Goal: Transaction & Acquisition: Obtain resource

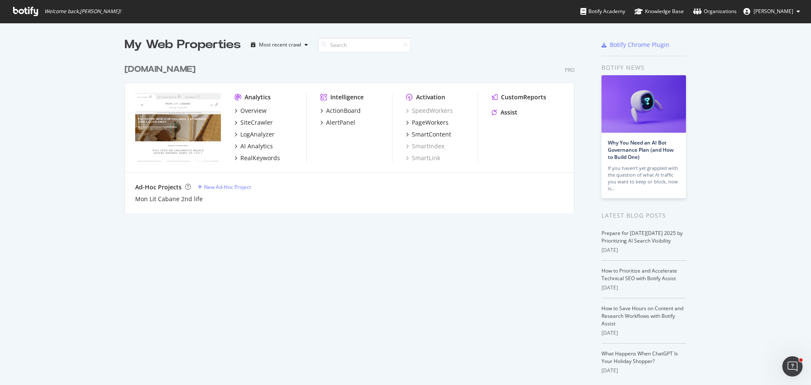
click at [199, 76] on div "[DOMAIN_NAME] Pro Analytics Overview SiteCrawler LogAnalyzer AI Analytics RealK…" at bounding box center [353, 133] width 457 height 160
click at [195, 73] on div "[DOMAIN_NAME]" at bounding box center [160, 69] width 71 height 12
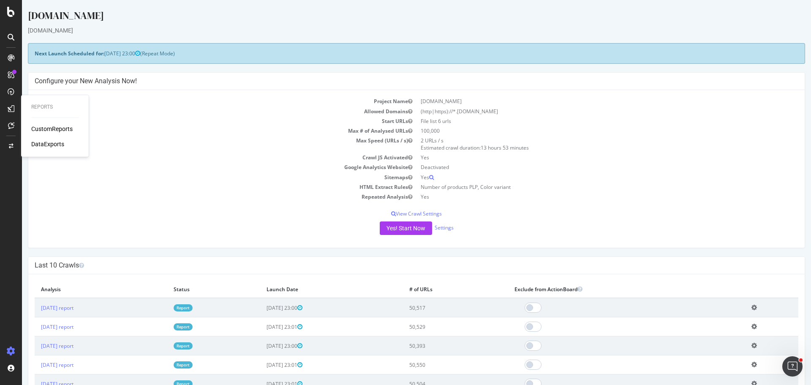
click at [44, 131] on div "CustomReports" at bounding box center [51, 129] width 41 height 8
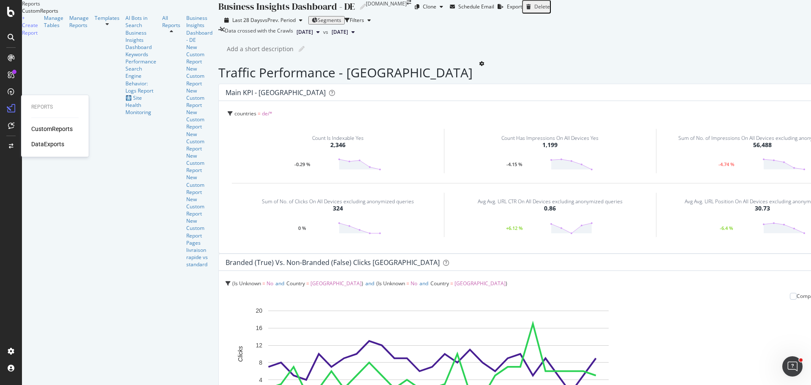
click at [48, 144] on div "DataExports" at bounding box center [47, 144] width 33 height 8
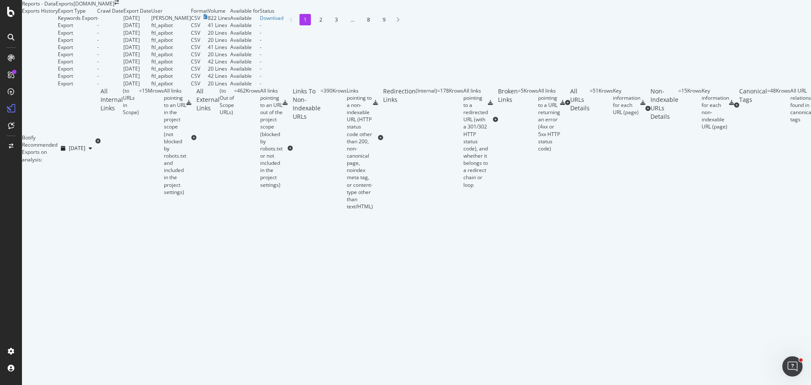
click at [315, 25] on li "2" at bounding box center [320, 19] width 11 height 11
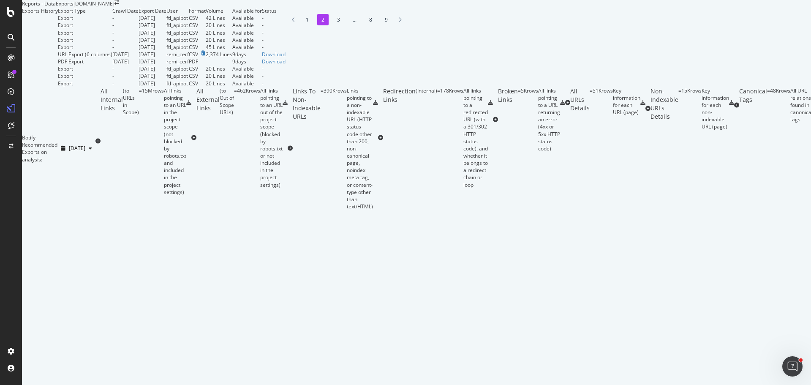
click at [333, 25] on li "3" at bounding box center [338, 19] width 11 height 11
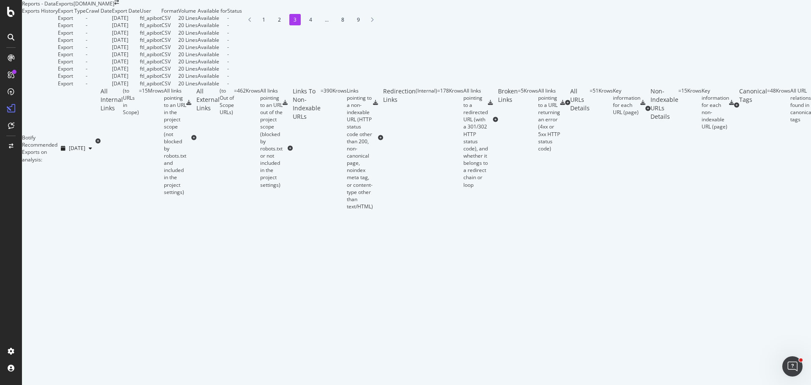
click at [305, 25] on li "4" at bounding box center [310, 19] width 11 height 11
click at [324, 25] on li "5" at bounding box center [329, 19] width 11 height 11
click at [337, 25] on li "6" at bounding box center [342, 19] width 11 height 11
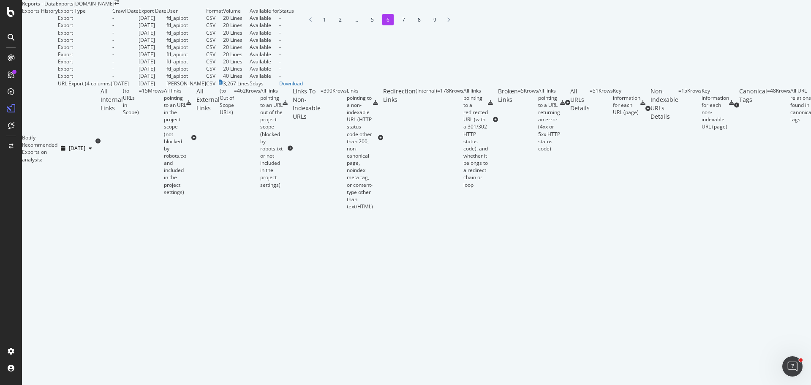
click at [398, 25] on li "7" at bounding box center [403, 19] width 11 height 11
click at [398, 25] on li "8" at bounding box center [403, 19] width 11 height 11
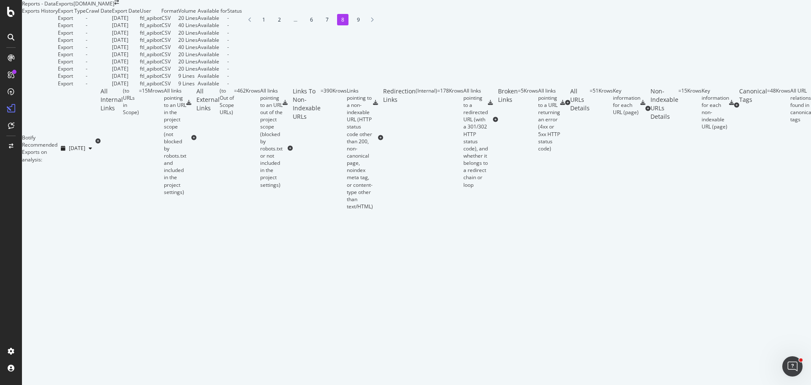
click at [353, 25] on li "9" at bounding box center [358, 19] width 11 height 11
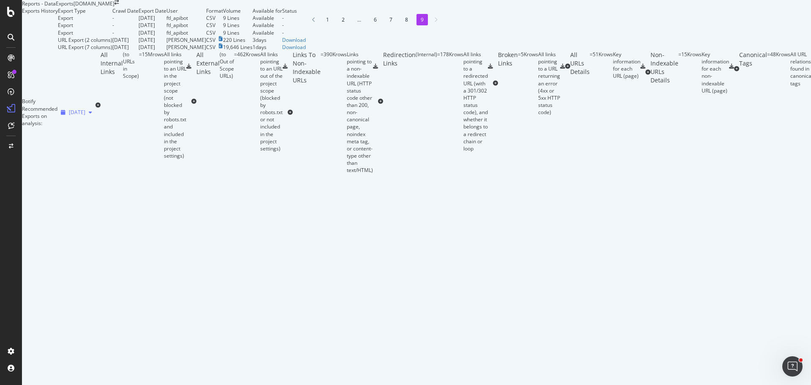
click at [95, 115] on div "button" at bounding box center [90, 112] width 10 height 5
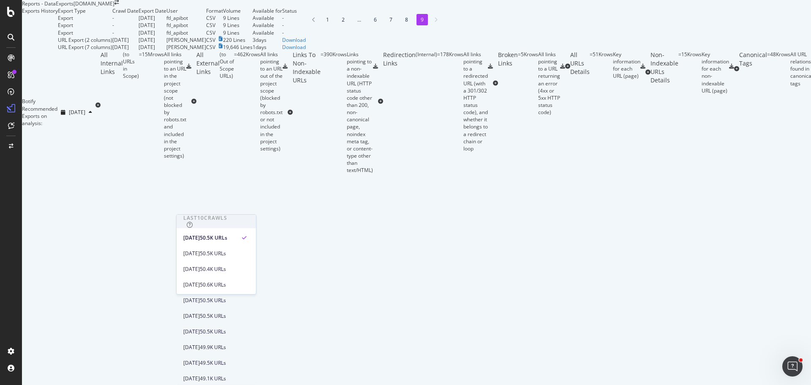
click at [306, 25] on div "1 2 ... 6 7 8 9" at bounding box center [373, 19] width 134 height 11
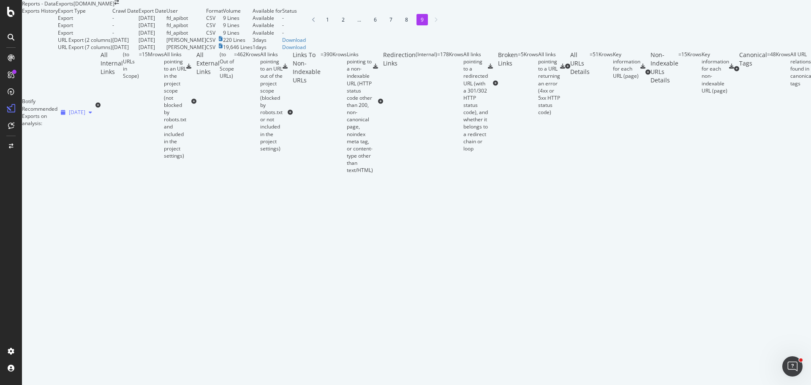
click at [95, 115] on div "button" at bounding box center [90, 112] width 10 height 5
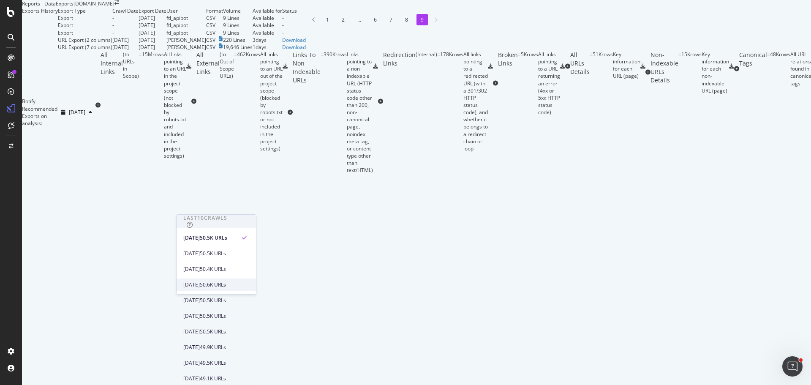
click at [226, 283] on div "50.6K URLs" at bounding box center [213, 285] width 26 height 8
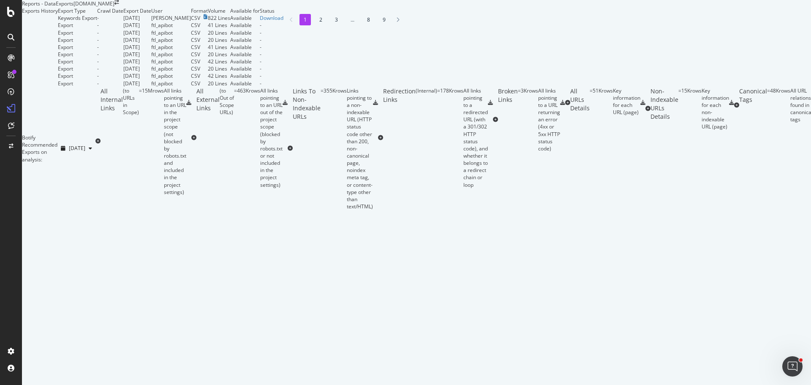
click at [315, 25] on li "2" at bounding box center [320, 19] width 11 height 11
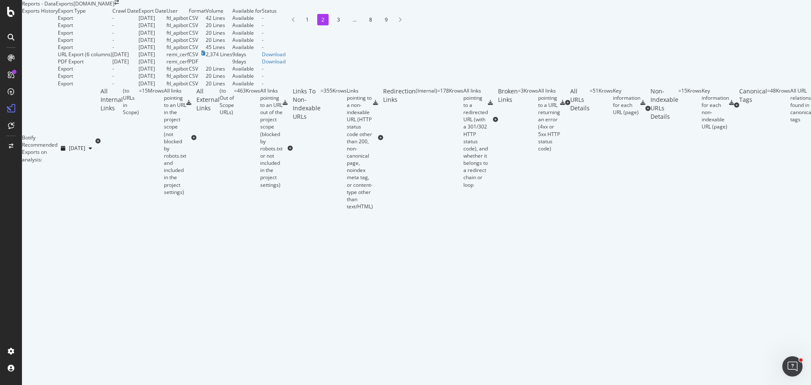
click at [333, 25] on li "3" at bounding box center [338, 19] width 11 height 11
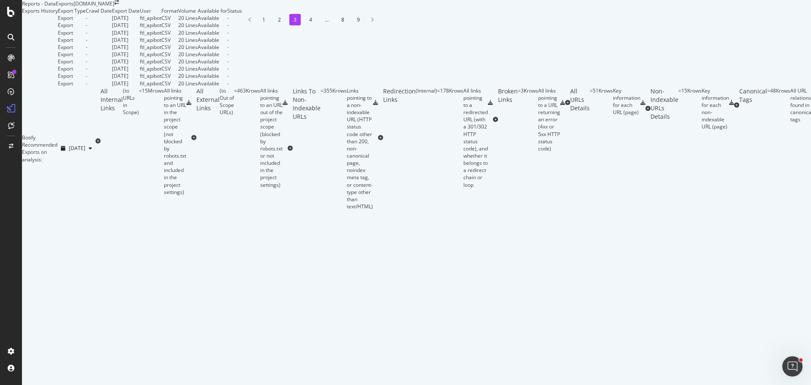
click at [305, 25] on li "4" at bounding box center [310, 19] width 11 height 11
click at [324, 25] on li "5" at bounding box center [329, 19] width 11 height 11
click at [337, 25] on li "6" at bounding box center [342, 19] width 11 height 11
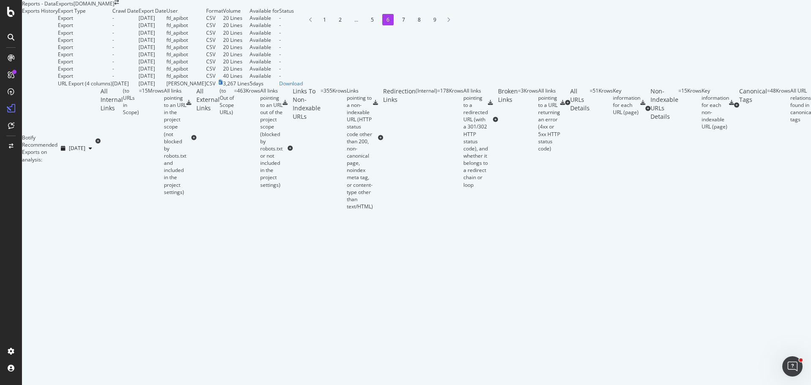
click at [398, 25] on li "7" at bounding box center [403, 19] width 11 height 11
click at [398, 25] on li "8" at bounding box center [403, 19] width 11 height 11
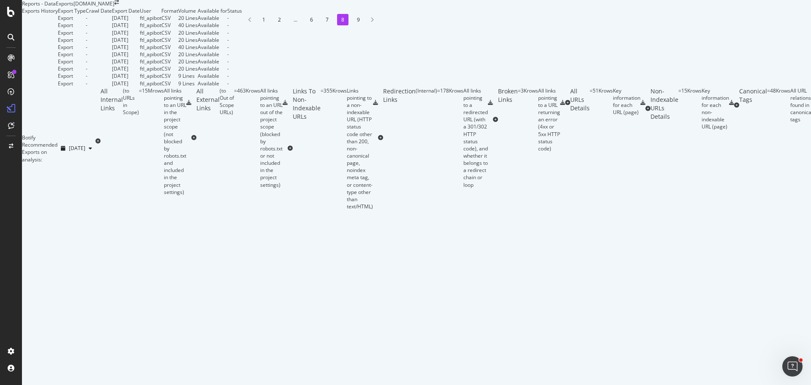
click at [353, 25] on li "9" at bounding box center [358, 19] width 11 height 11
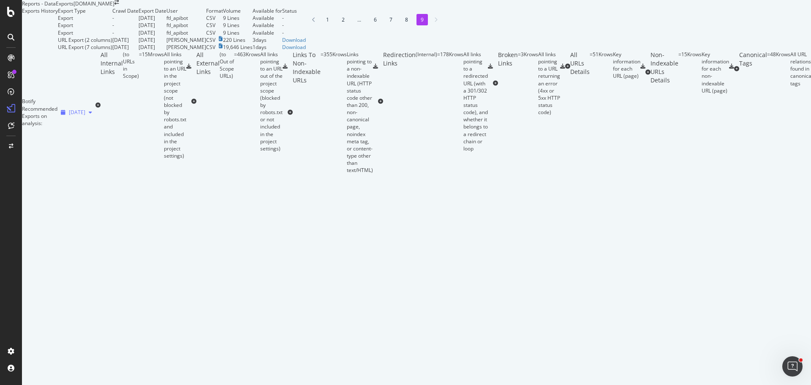
click at [85, 116] on span "[DATE]" at bounding box center [77, 112] width 16 height 7
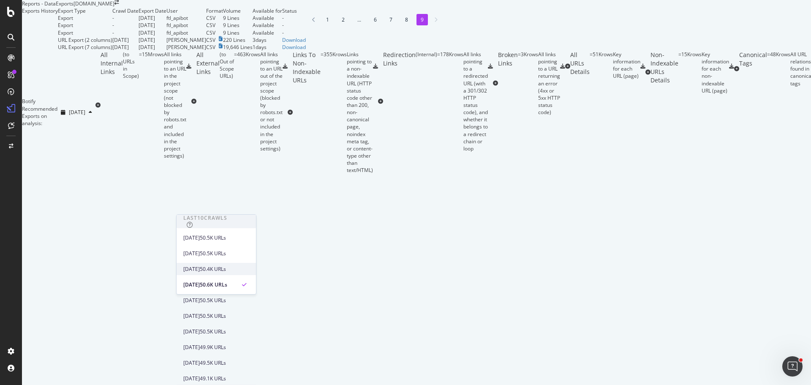
click at [226, 265] on div "50.4K URLs" at bounding box center [213, 269] width 26 height 8
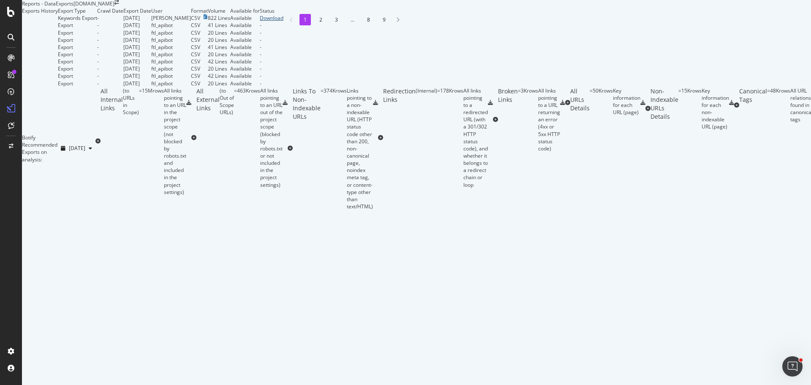
click at [283, 22] on div "Download" at bounding box center [272, 17] width 24 height 7
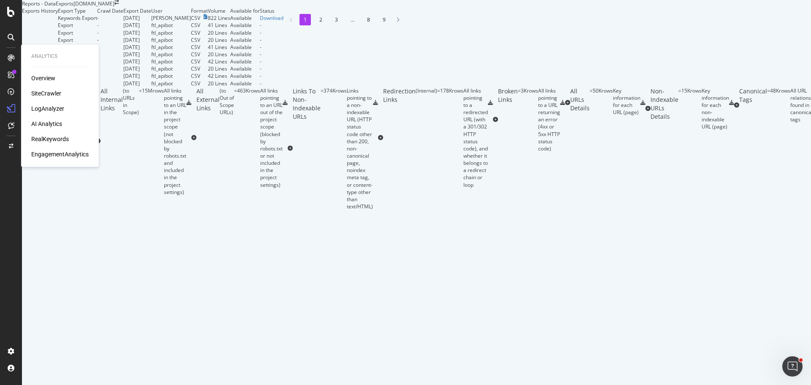
click at [49, 135] on div "RealKeywords" at bounding box center [50, 139] width 38 height 8
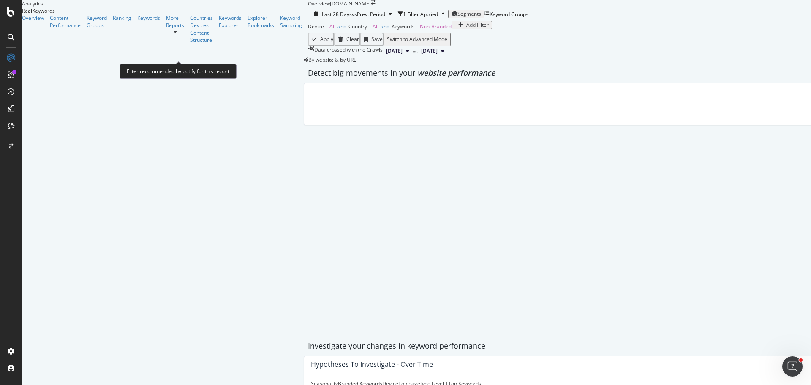
click at [373, 30] on span "All" at bounding box center [376, 26] width 6 height 7
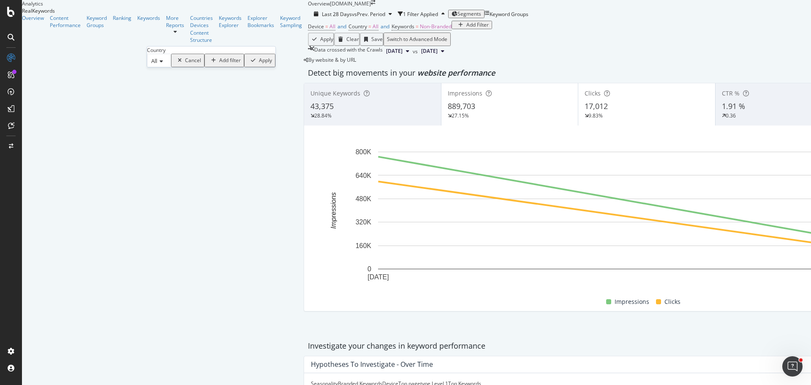
click at [168, 67] on div "All" at bounding box center [159, 61] width 24 height 14
click at [171, 85] on div "[GEOGRAPHIC_DATA]" at bounding box center [158, 80] width 23 height 9
click at [299, 63] on icon "button" at bounding box center [301, 60] width 5 height 5
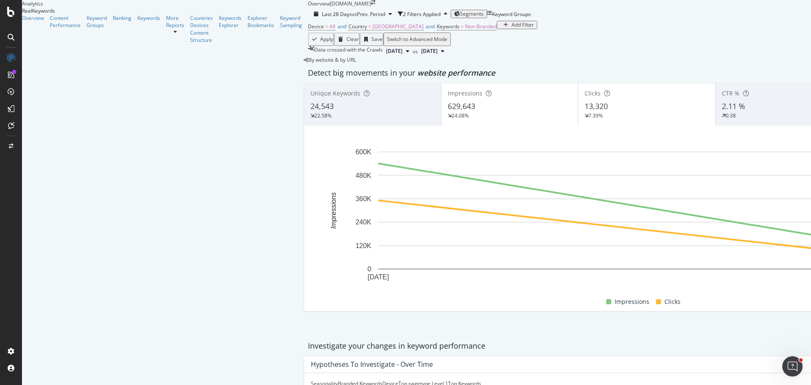
click at [512, 28] on div "Add Filter" at bounding box center [523, 25] width 22 height 6
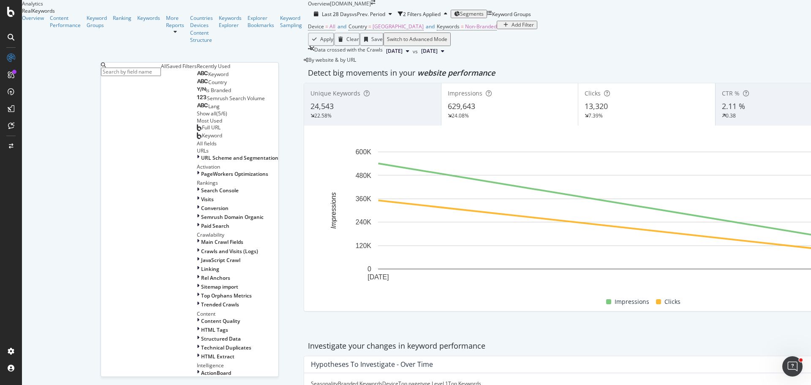
click at [380, 33] on div "Device = All and Country = [GEOGRAPHIC_DATA] and Keywords = Non-Branded Add Fil…" at bounding box center [646, 27] width 677 height 12
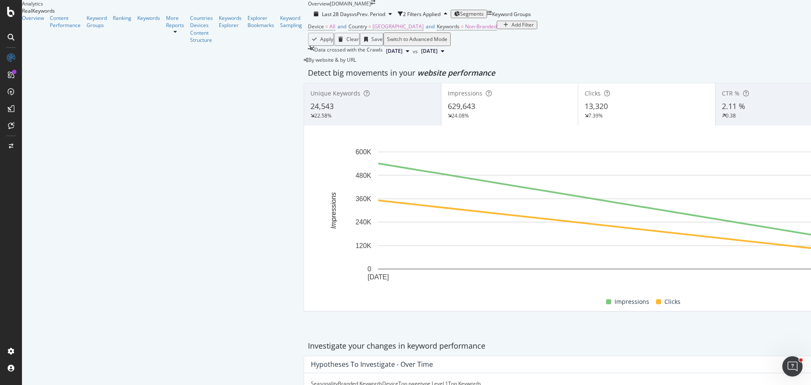
scroll to position [169, 0]
click at [219, 29] on div "Keywords Explorer" at bounding box center [230, 21] width 23 height 14
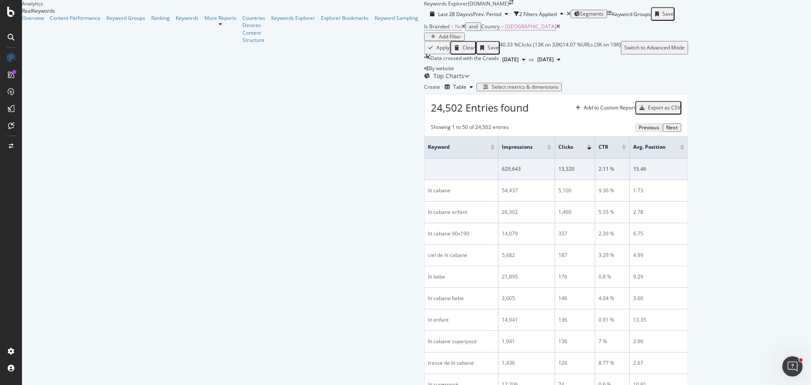
click at [439, 40] on div "Add Filter" at bounding box center [450, 37] width 22 height 6
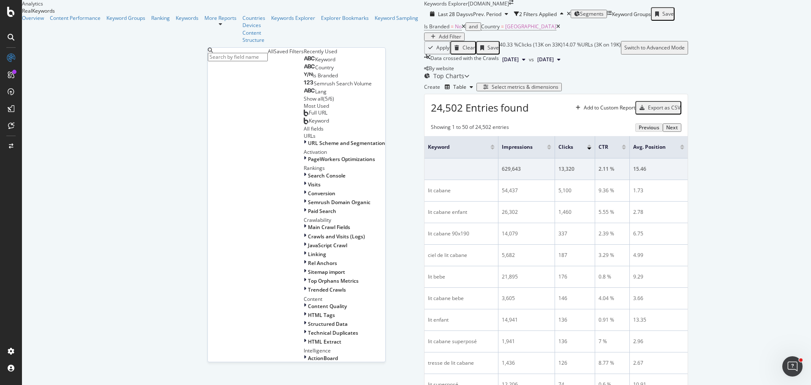
click at [314, 87] on span "Semrush Search Volume" at bounding box center [343, 83] width 58 height 7
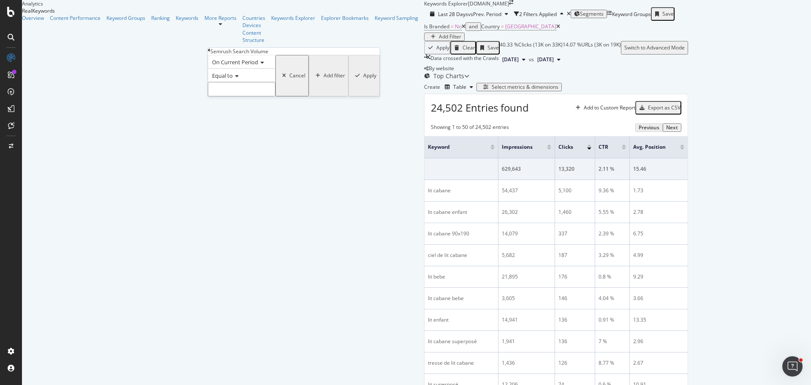
click at [266, 96] on input "number" at bounding box center [242, 89] width 68 height 14
click at [233, 79] on span "Equal to" at bounding box center [222, 76] width 21 height 8
click at [260, 127] on div "Greater than" at bounding box center [241, 122] width 67 height 9
click at [232, 96] on input "number" at bounding box center [242, 89] width 68 height 14
type input "1000"
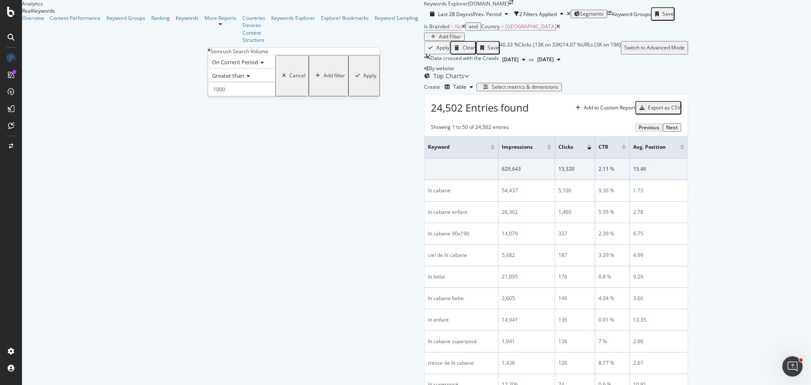
click at [363, 79] on div "Apply" at bounding box center [369, 76] width 13 height 6
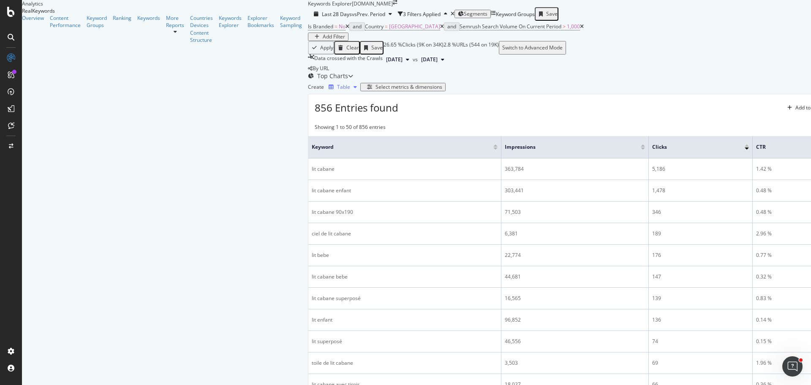
click at [350, 90] on div "button" at bounding box center [355, 86] width 10 height 5
click at [670, 132] on div "Showing 1 to 50 of 856 entries Previous Next" at bounding box center [603, 127] width 591 height 8
click at [442, 90] on div "Select metrics & dimensions" at bounding box center [409, 87] width 67 height 6
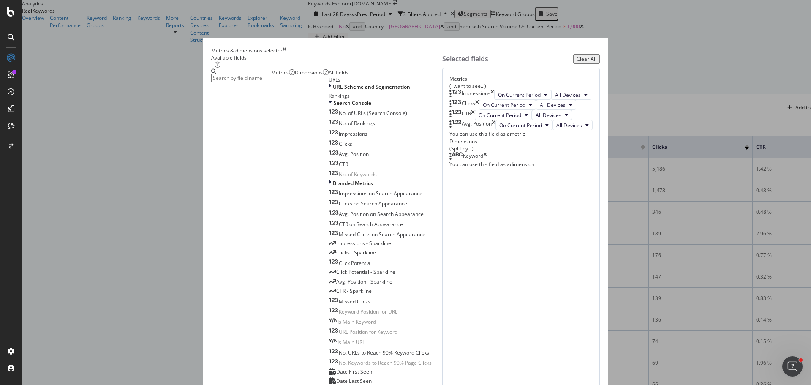
click at [271, 82] on input "modal" at bounding box center [241, 78] width 60 height 8
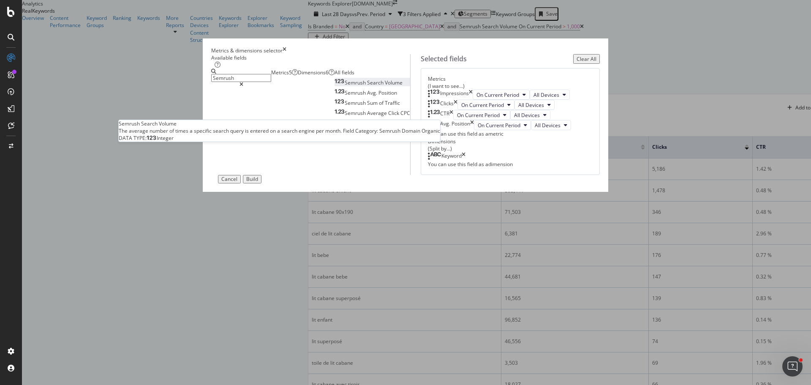
click at [385, 86] on span "Volume" at bounding box center [394, 82] width 18 height 7
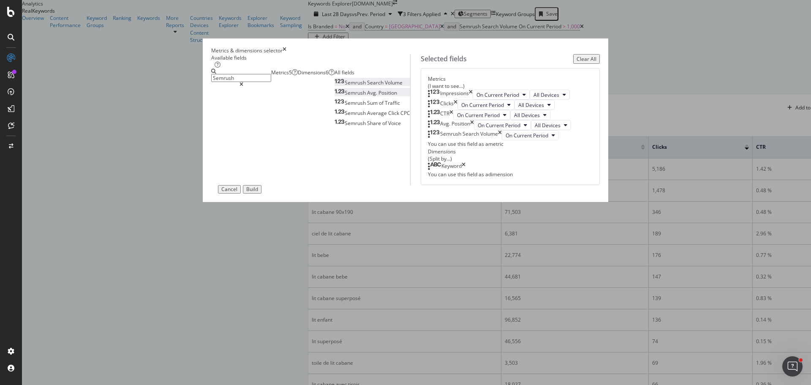
click at [378, 96] on span "Position" at bounding box center [387, 92] width 19 height 7
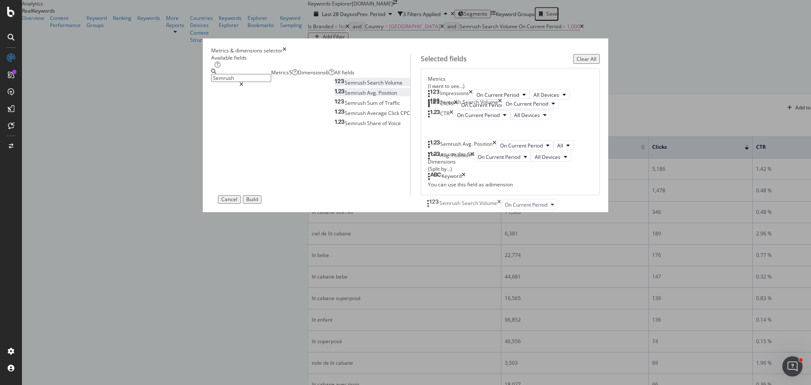
drag, startPoint x: 432, startPoint y: 233, endPoint x: 435, endPoint y: 206, distance: 27.7
click at [435, 206] on body "Analytics RealKeywords Overview Content Performance Keyword Groups Ranking Keyw…" at bounding box center [405, 192] width 811 height 385
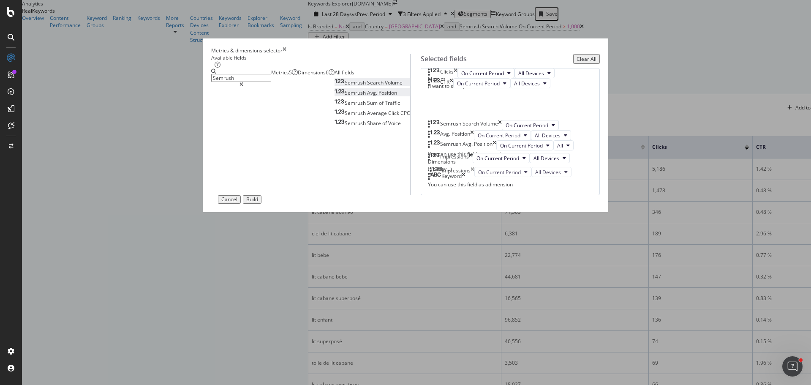
drag, startPoint x: 430, startPoint y: 107, endPoint x: 437, endPoint y: 174, distance: 67.0
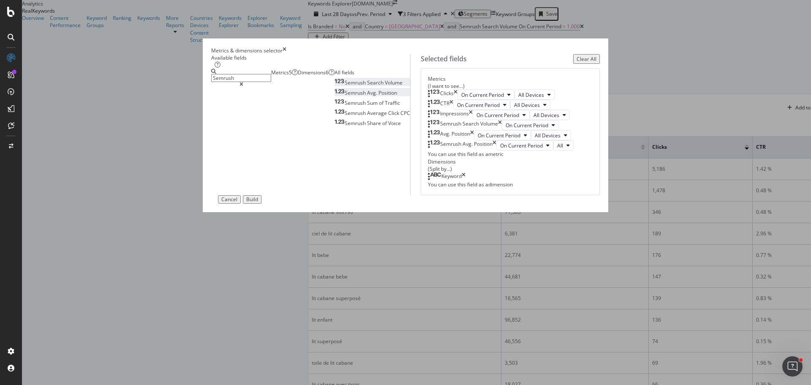
click at [271, 82] on input "Semrush" at bounding box center [241, 78] width 60 height 8
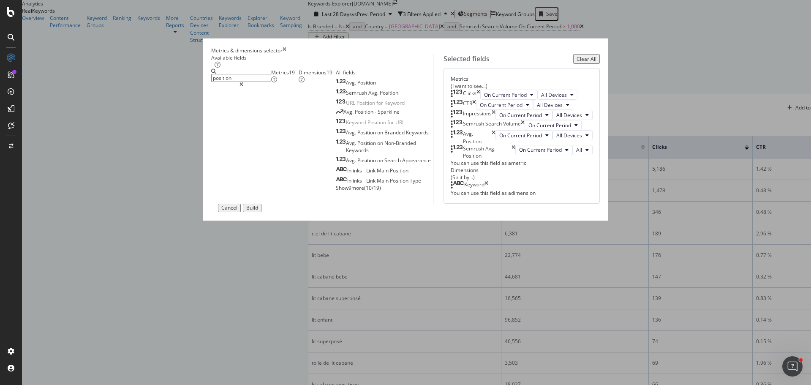
type input "position"
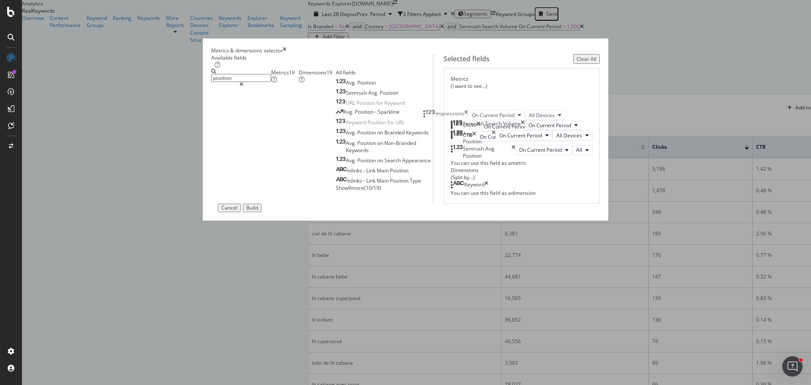
drag, startPoint x: 431, startPoint y: 172, endPoint x: 431, endPoint y: 112, distance: 59.6
click at [431, 112] on body "Analytics RealKeywords Overview Content Performance Keyword Groups Ranking Keyw…" at bounding box center [405, 192] width 811 height 385
click at [495, 100] on icon "times" at bounding box center [494, 95] width 4 height 10
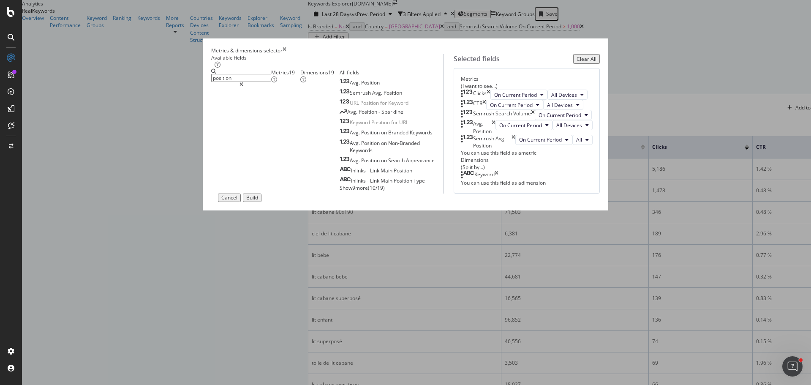
click at [490, 100] on icon "times" at bounding box center [489, 95] width 4 height 10
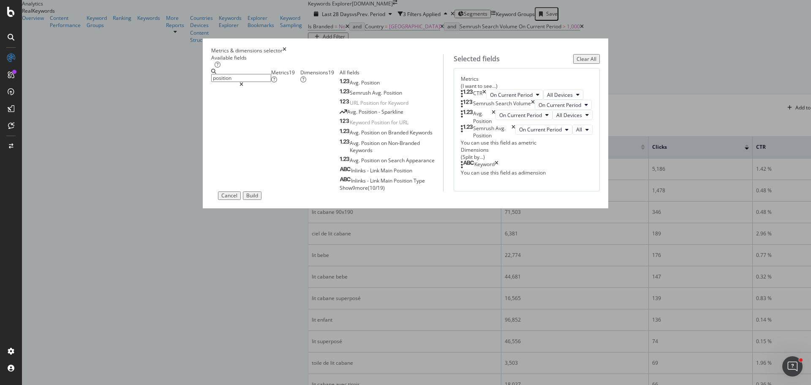
click at [486, 100] on icon "times" at bounding box center [484, 95] width 4 height 10
click at [243, 85] on icon "modal" at bounding box center [241, 84] width 4 height 5
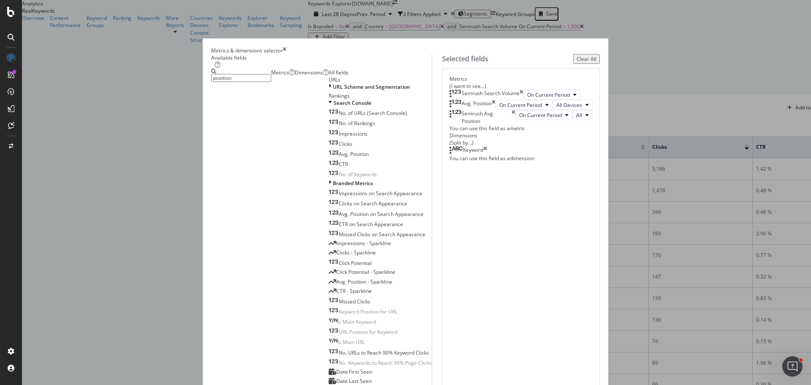
click at [271, 82] on input "position" at bounding box center [241, 78] width 60 height 8
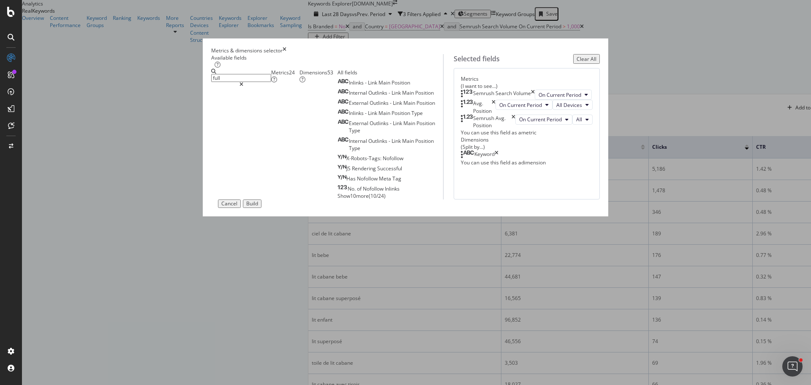
click at [337, 199] on span "Show 10 more" at bounding box center [352, 195] width 31 height 7
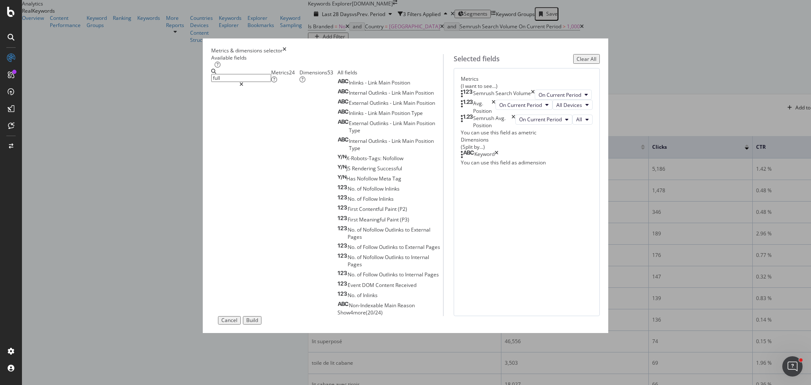
click at [271, 82] on input "full" at bounding box center [241, 78] width 60 height 8
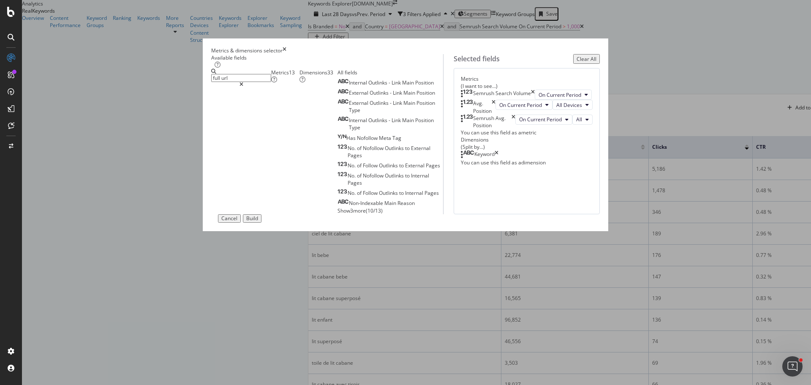
type input "full url"
click at [258, 221] on div "Build" at bounding box center [252, 218] width 12 height 6
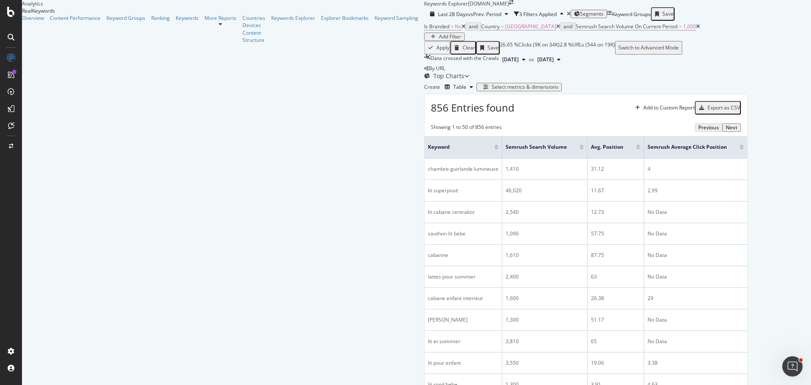
click at [580, 150] on div at bounding box center [582, 148] width 4 height 2
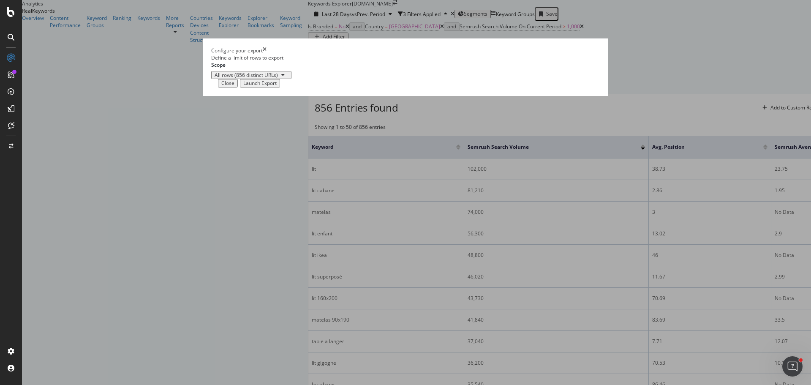
click at [277, 86] on div "Launch Export" at bounding box center [259, 83] width 33 height 6
